Goal: Task Accomplishment & Management: Use online tool/utility

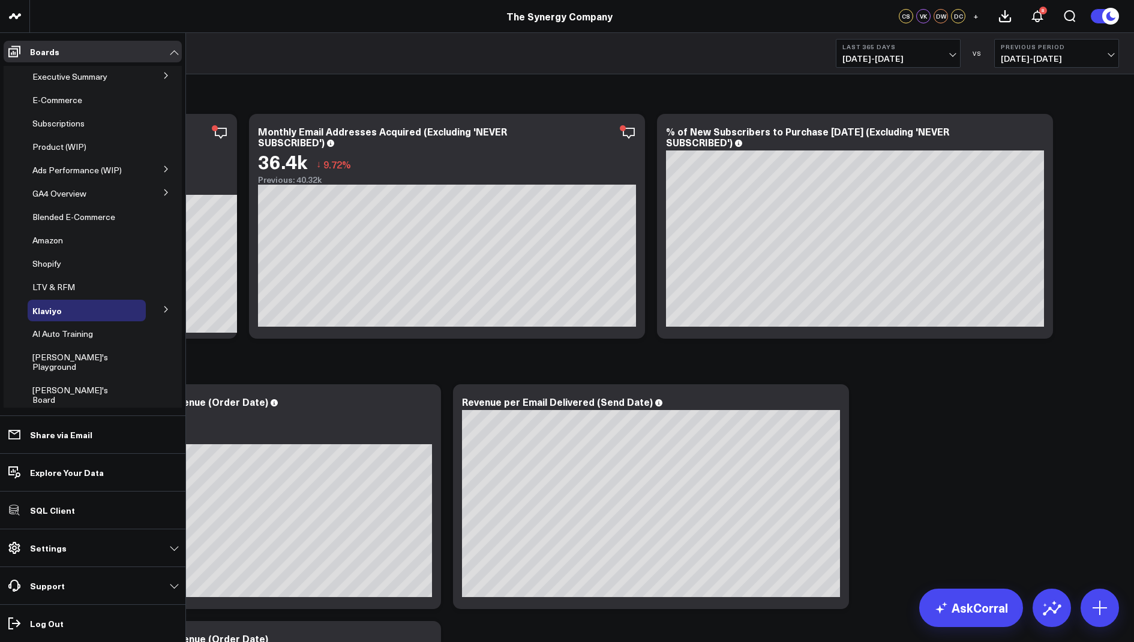
click at [163, 72] on icon at bounding box center [166, 75] width 7 height 7
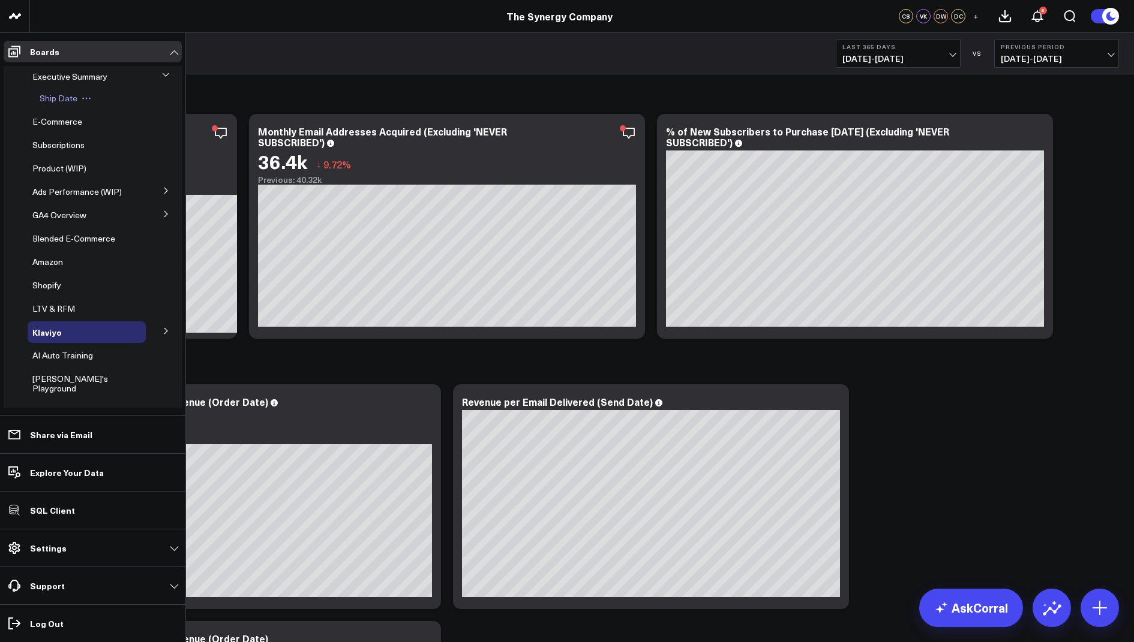
click at [65, 100] on span "Ship Date" at bounding box center [59, 97] width 38 height 11
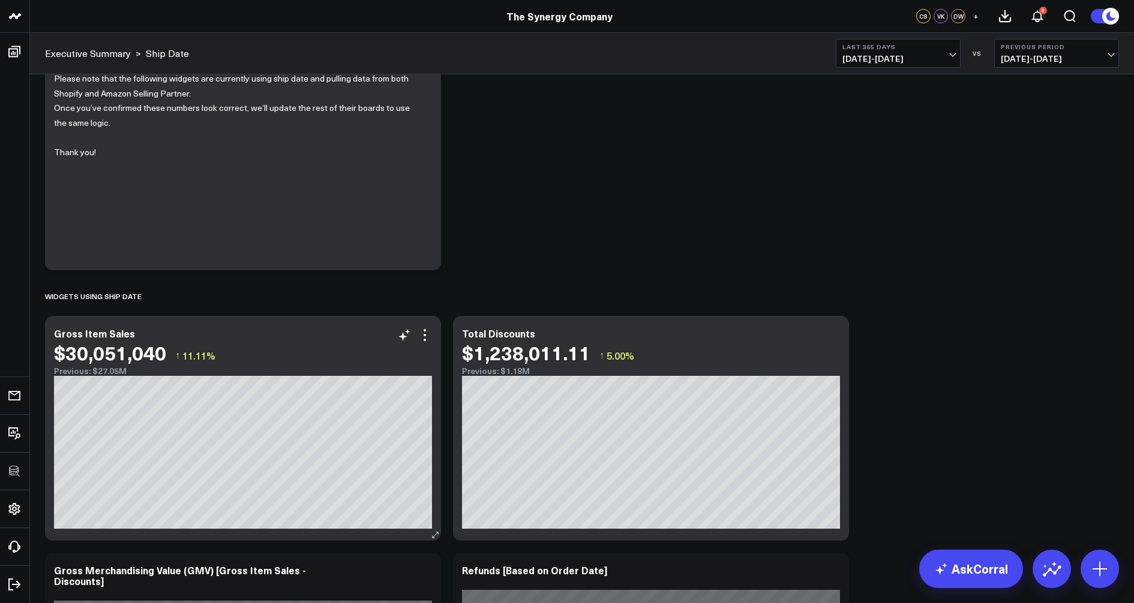
scroll to position [106, 0]
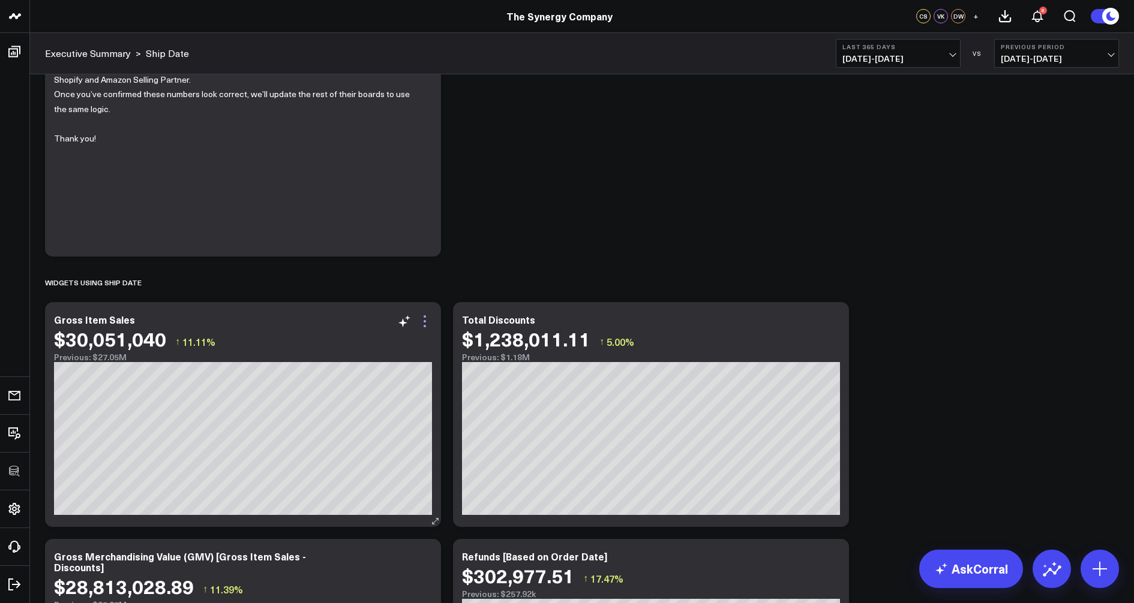
click at [420, 323] on icon at bounding box center [424, 321] width 14 height 14
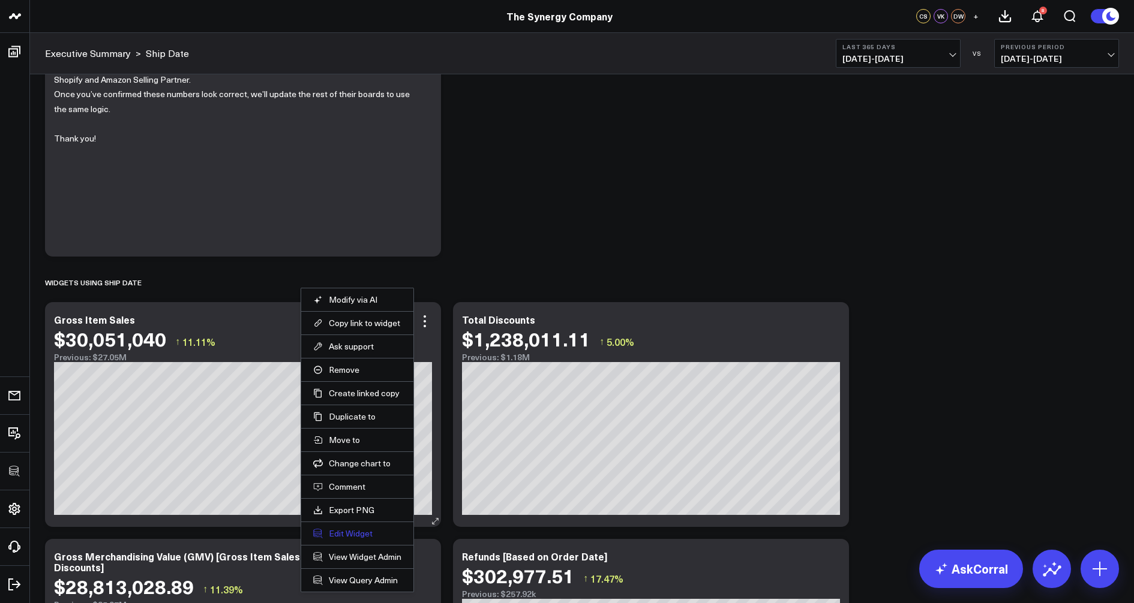
click at [339, 533] on button "Edit Widget" at bounding box center [357, 533] width 88 height 11
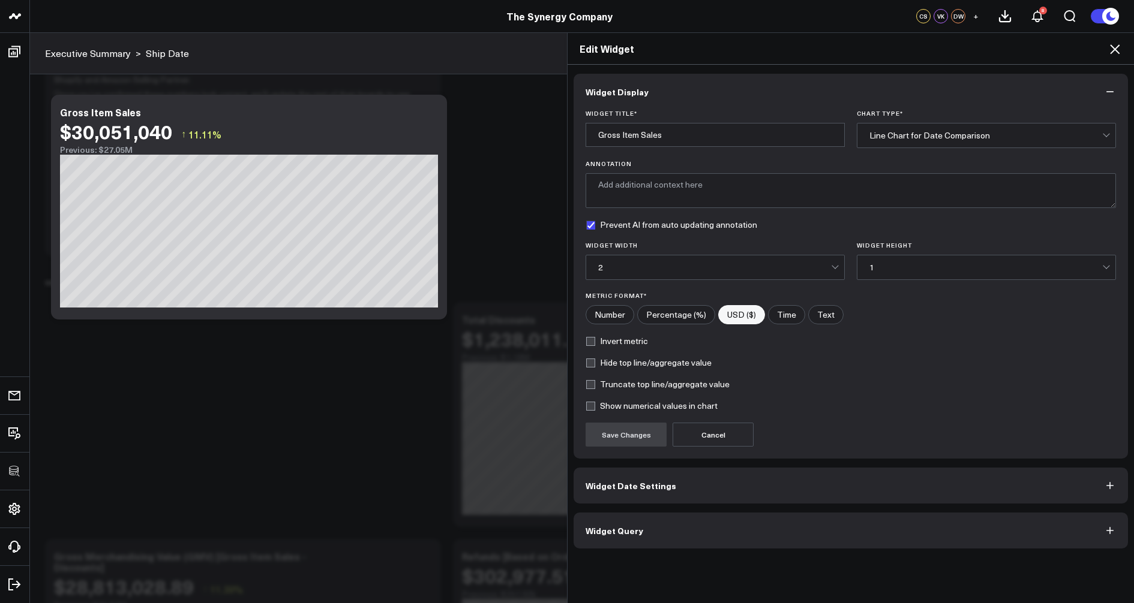
click at [604, 526] on span "Widget Query" at bounding box center [614, 531] width 58 height 10
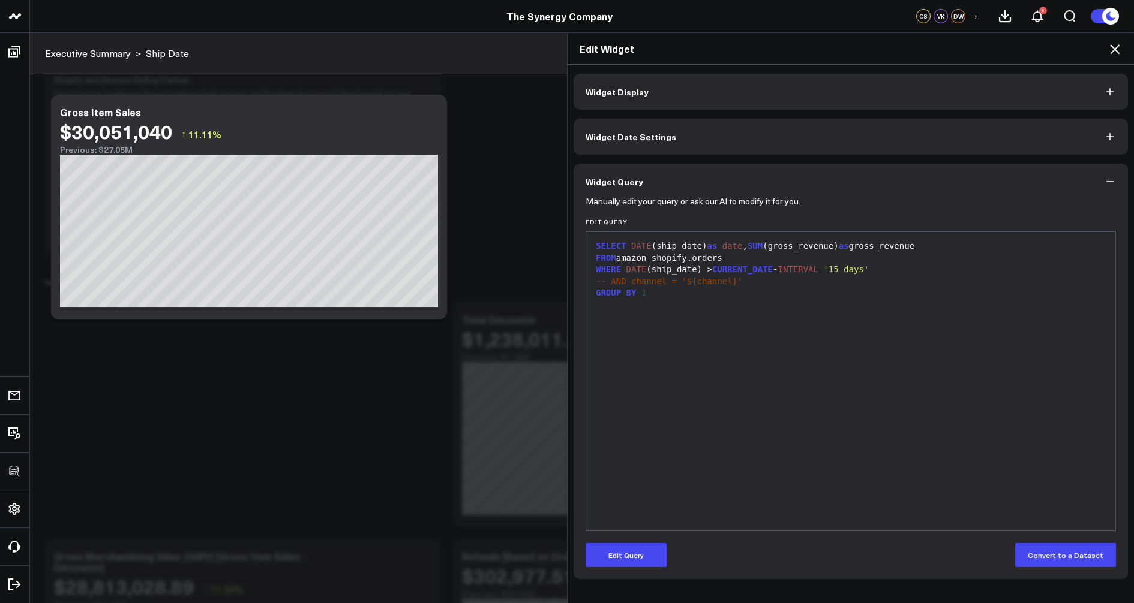
click at [1114, 47] on icon at bounding box center [1114, 49] width 14 height 14
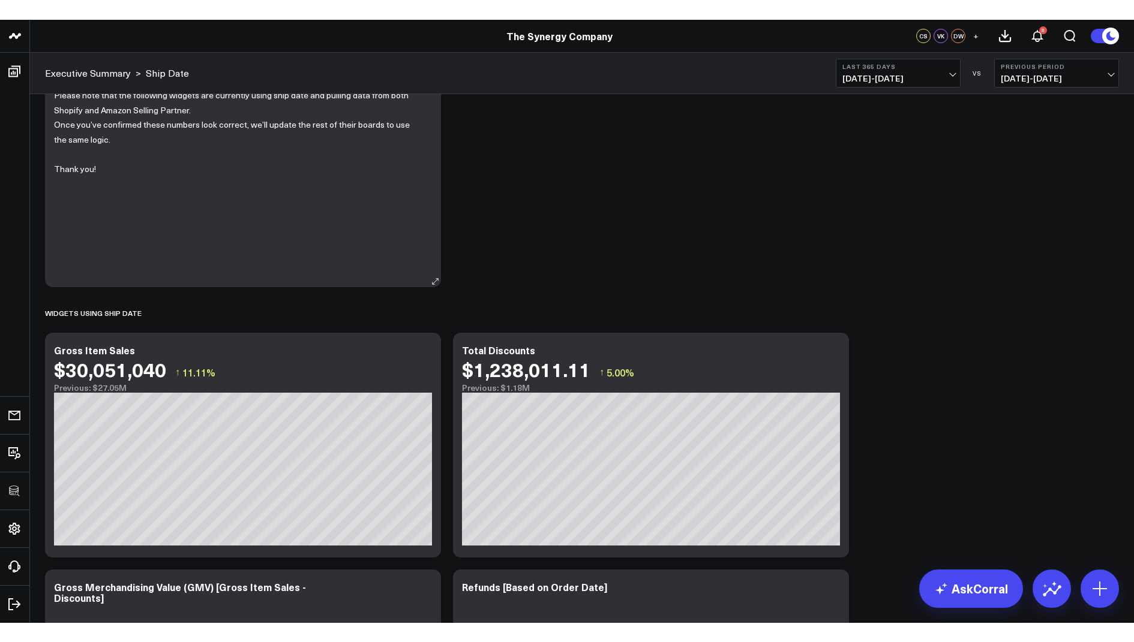
scroll to position [172, 0]
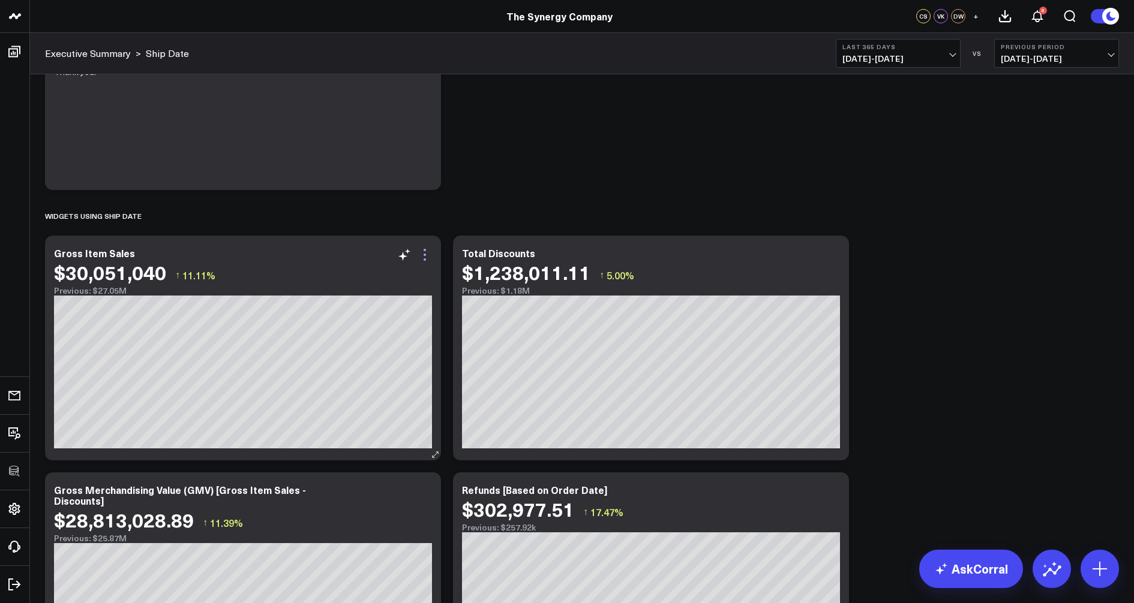
click at [422, 251] on icon at bounding box center [424, 255] width 14 height 14
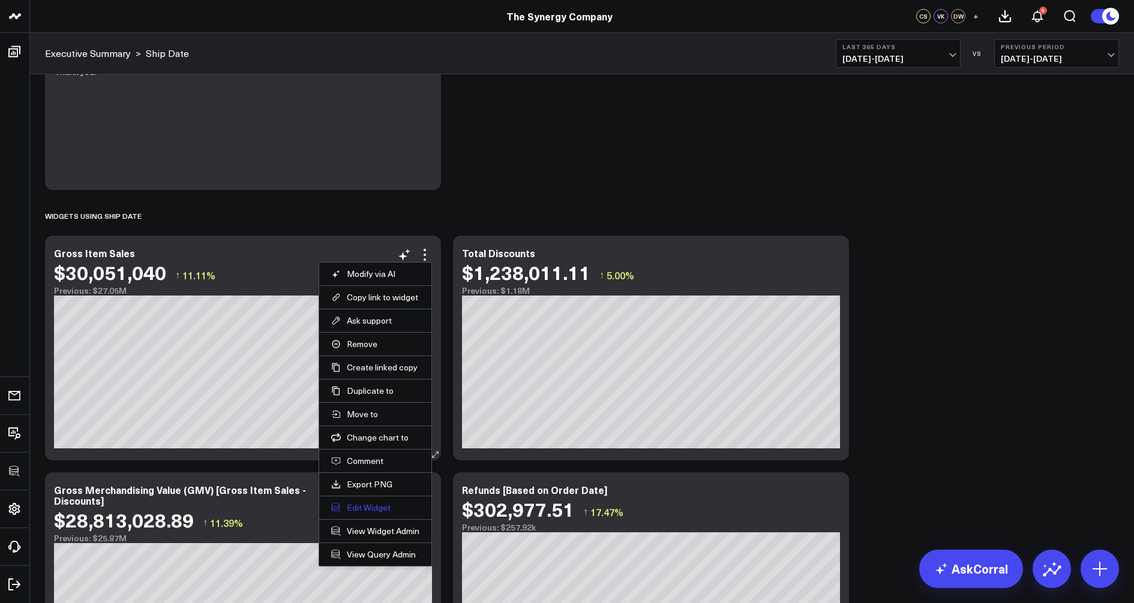
click at [361, 503] on button "Edit Widget" at bounding box center [375, 508] width 88 height 11
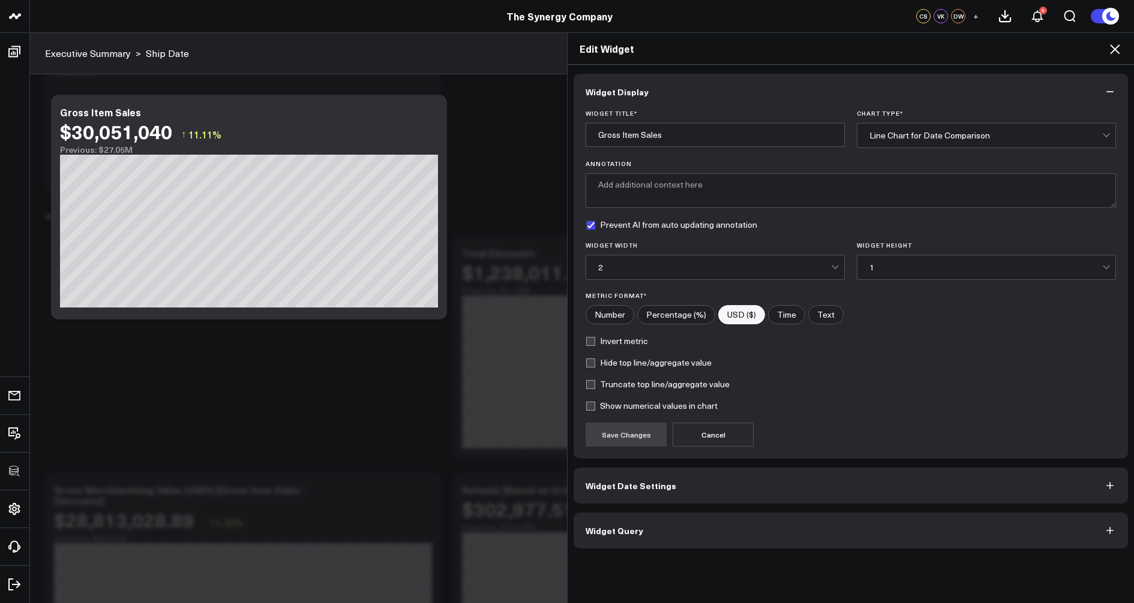
click at [629, 531] on span "Widget Query" at bounding box center [614, 531] width 58 height 10
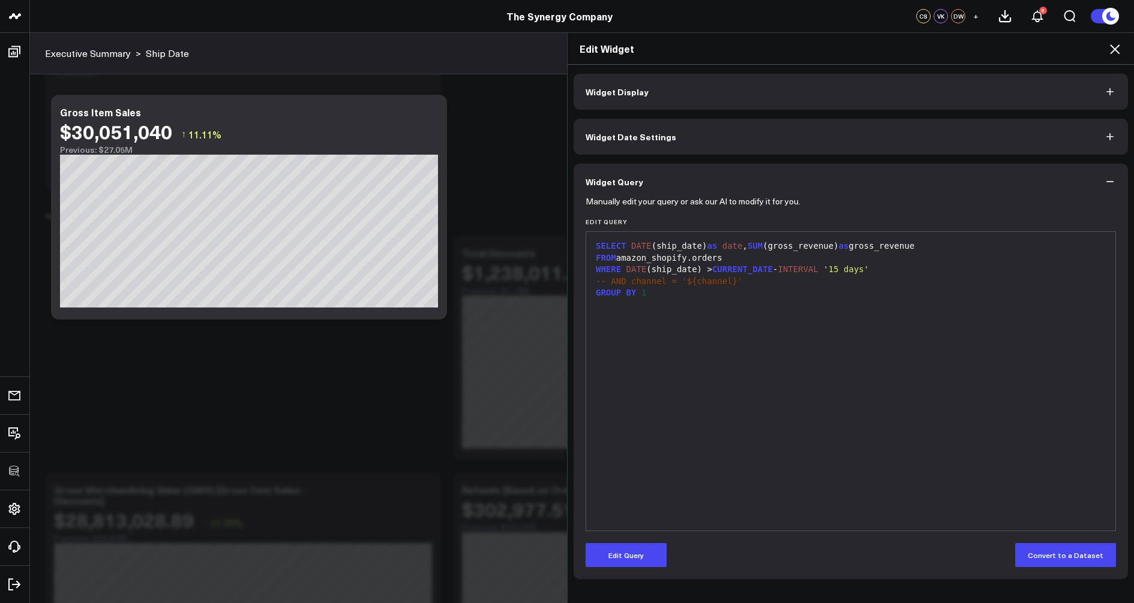
click at [1111, 47] on icon at bounding box center [1114, 49] width 14 height 14
